Goal: Find specific page/section: Find specific page/section

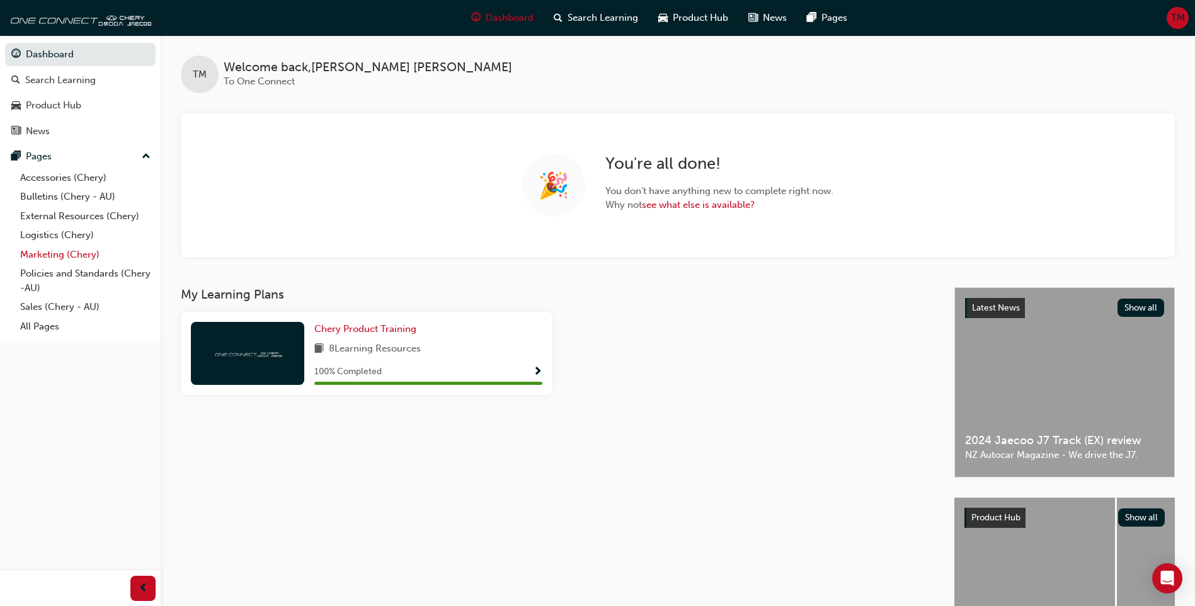
click at [57, 251] on link "Marketing (Chery)" at bounding box center [85, 255] width 140 height 20
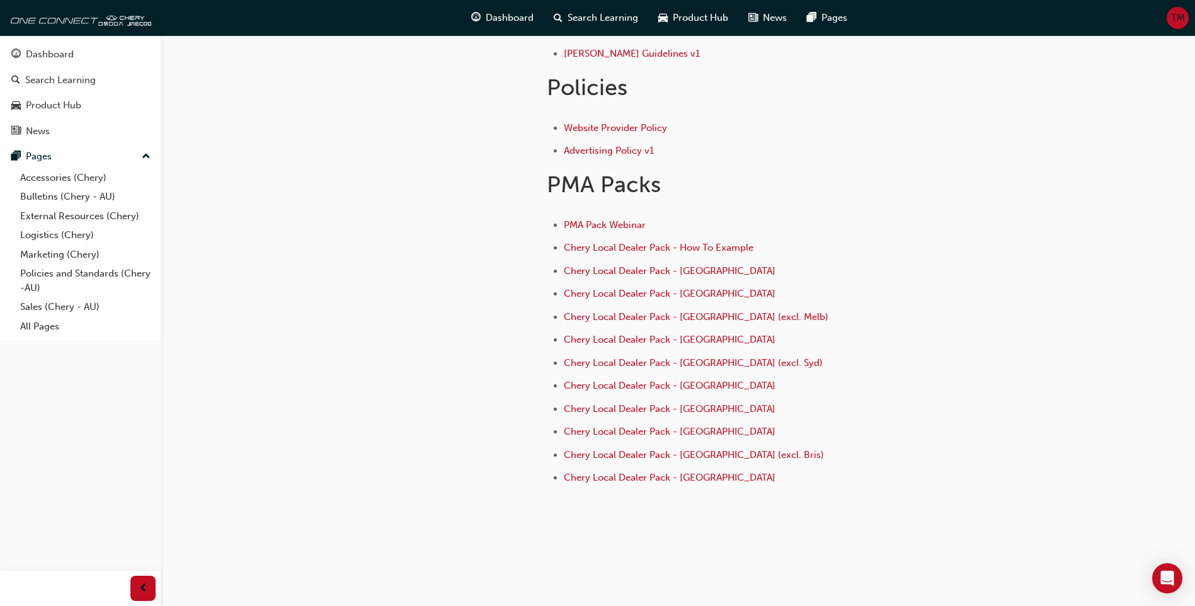
scroll to position [457, 0]
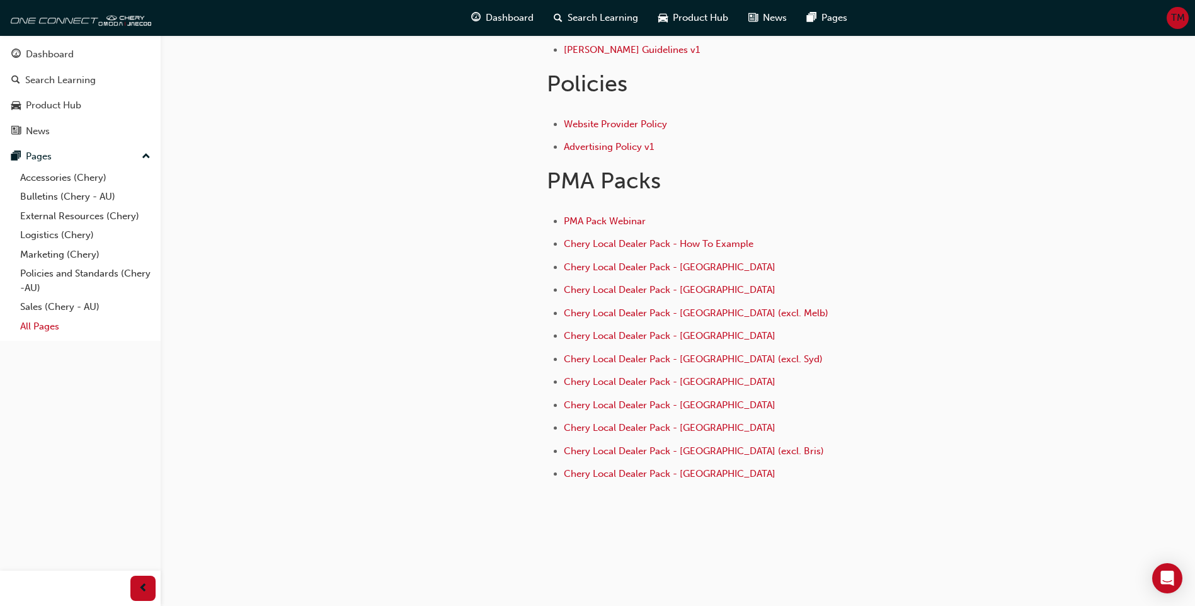
click at [43, 328] on link "All Pages" at bounding box center [85, 327] width 140 height 20
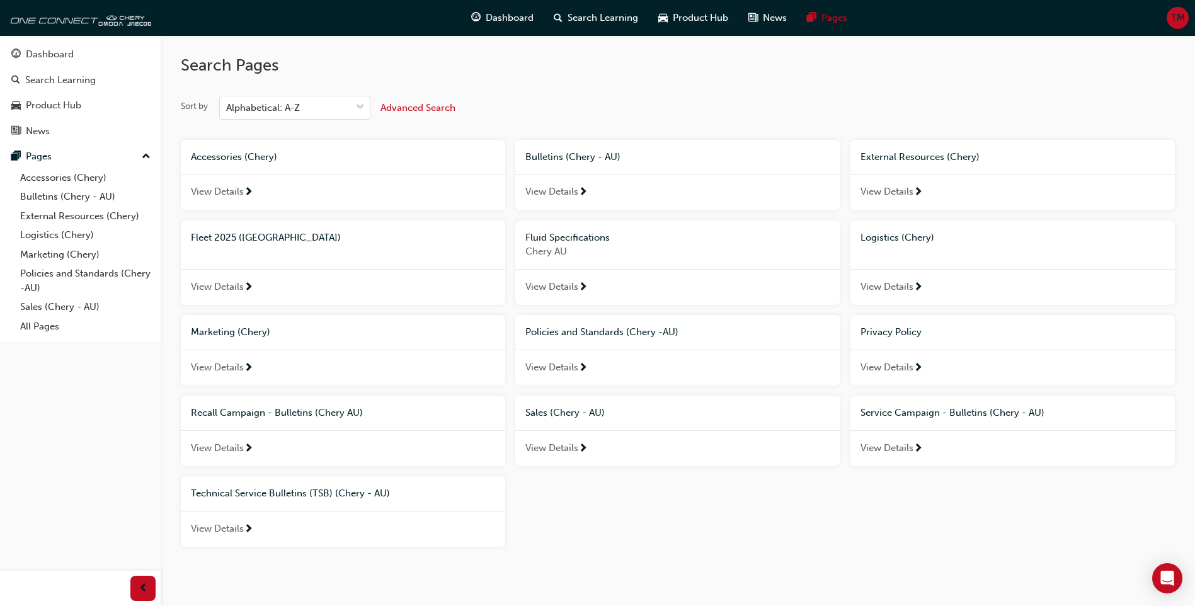
click at [237, 241] on span "Fleet 2025 ([GEOGRAPHIC_DATA])" at bounding box center [266, 237] width 150 height 11
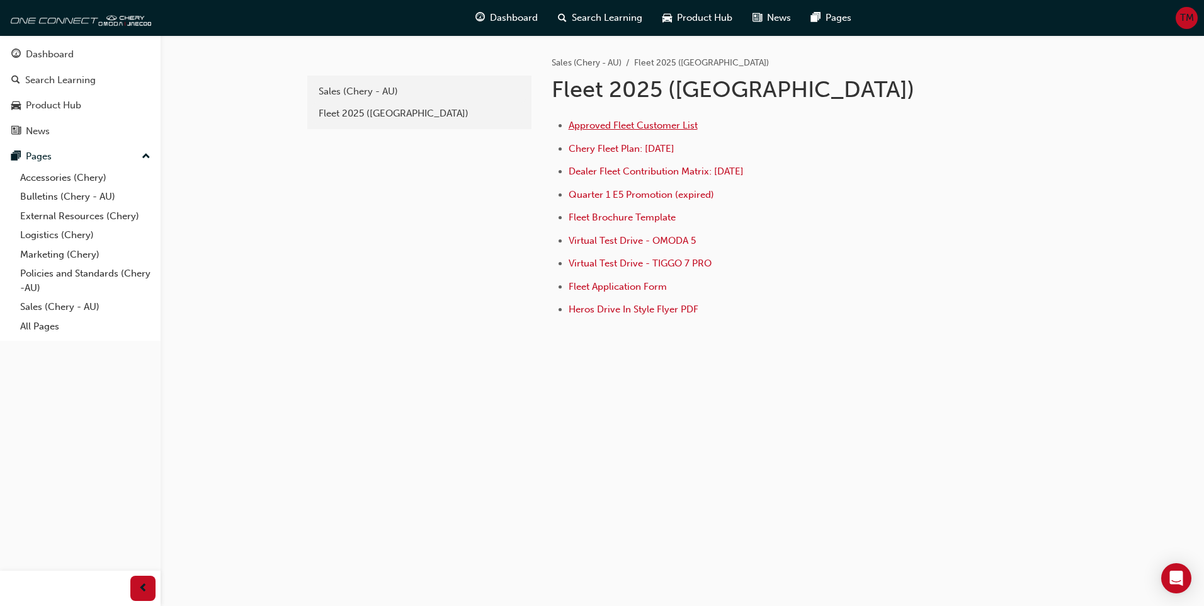
click at [656, 125] on span "Approved Fleet Customer List" at bounding box center [633, 125] width 129 height 11
